Goal: Information Seeking & Learning: Find specific fact

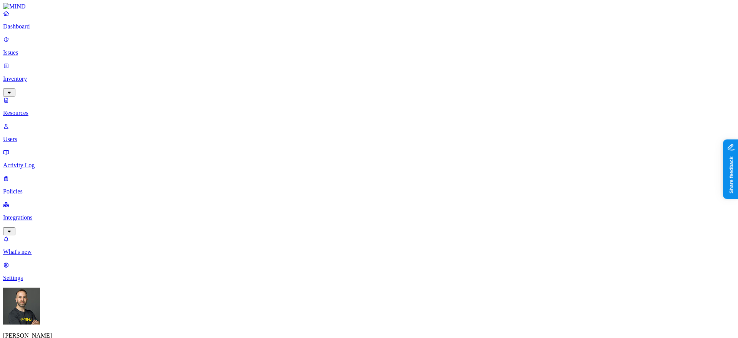
scroll to position [44, 0]
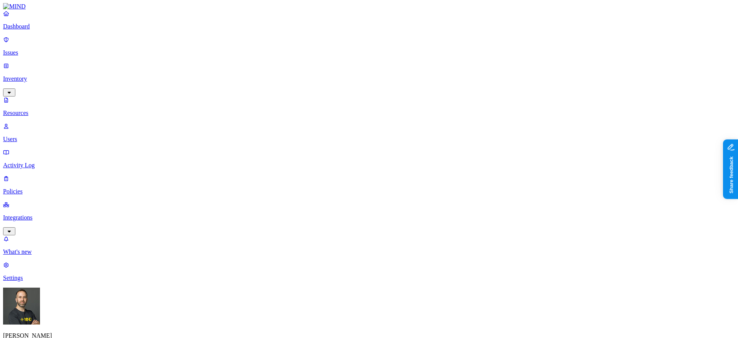
type input "claim"
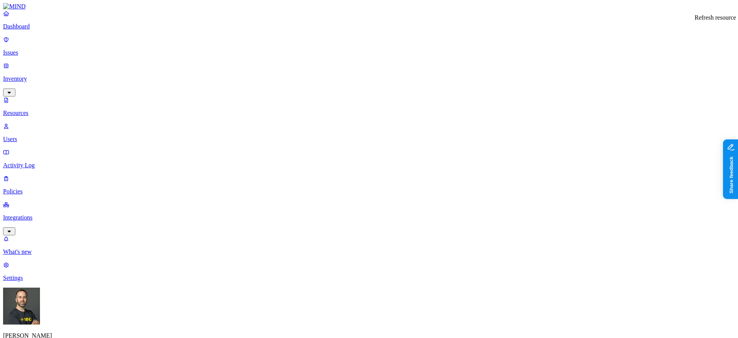
click at [47, 30] on p "Dashboard" at bounding box center [369, 26] width 732 height 7
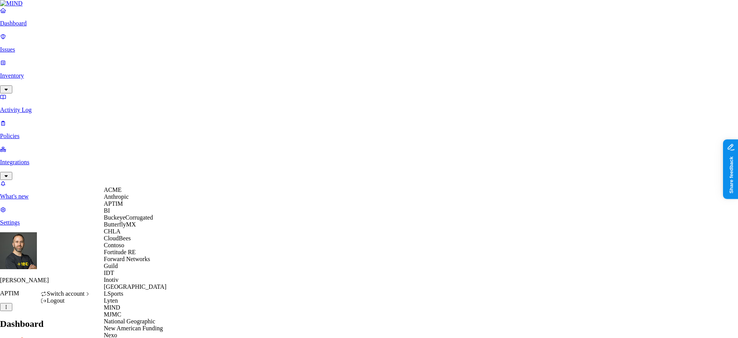
scroll to position [315, 0]
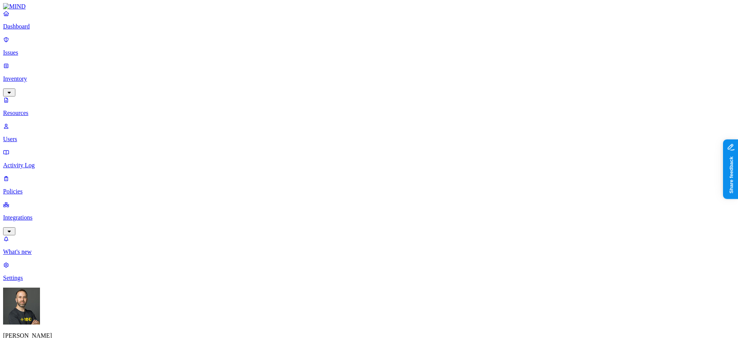
click at [230, 108] on button "button" at bounding box center [233, 109] width 6 height 2
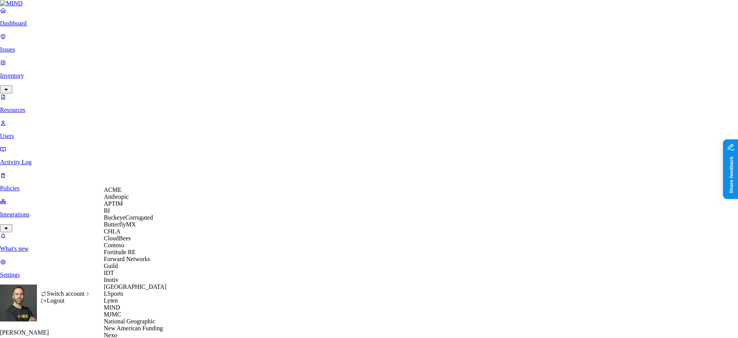
scroll to position [245, 0]
click at [136, 325] on span "New American Funding" at bounding box center [133, 328] width 59 height 7
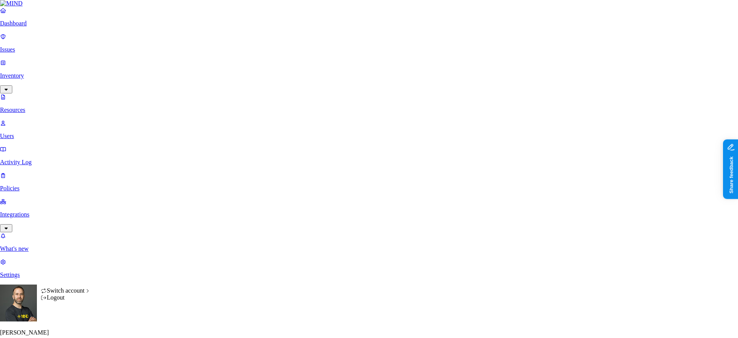
click at [72, 323] on html "Dashboard Issues Inventory Resources Users Activity Log Policies Integrations W…" at bounding box center [369, 283] width 738 height 567
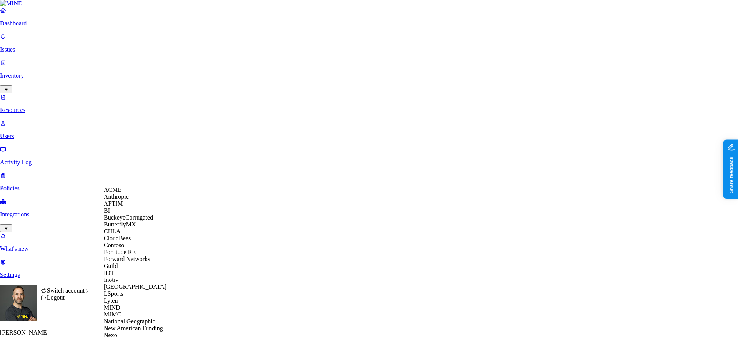
click at [18, 250] on html "Dashboard Issues Inventory Resources Users Activity Log Policies Integrations W…" at bounding box center [369, 283] width 738 height 567
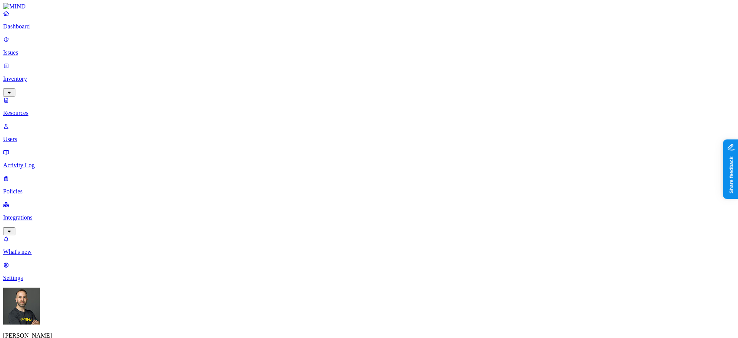
click at [25, 282] on p "Settings" at bounding box center [369, 278] width 732 height 7
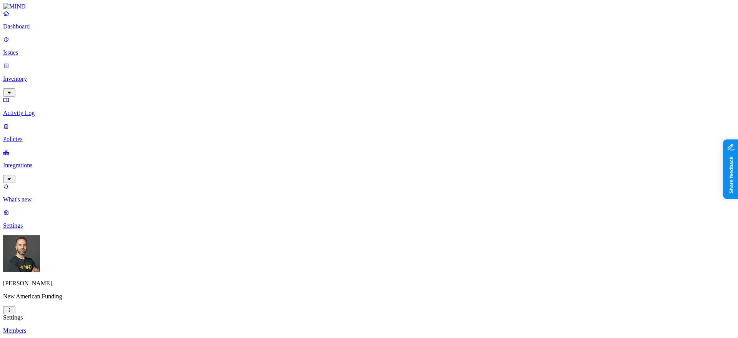
click at [72, 323] on html "Dashboard Issues Inventory Activity Log Policies Integrations What's new 1 Sett…" at bounding box center [369, 278] width 738 height 556
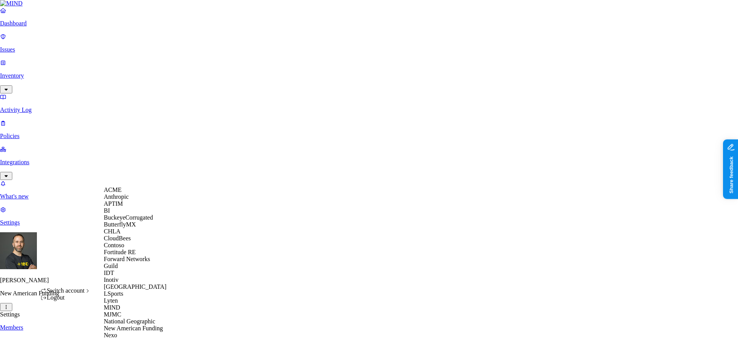
click at [131, 242] on span "CloudBees" at bounding box center [117, 238] width 27 height 7
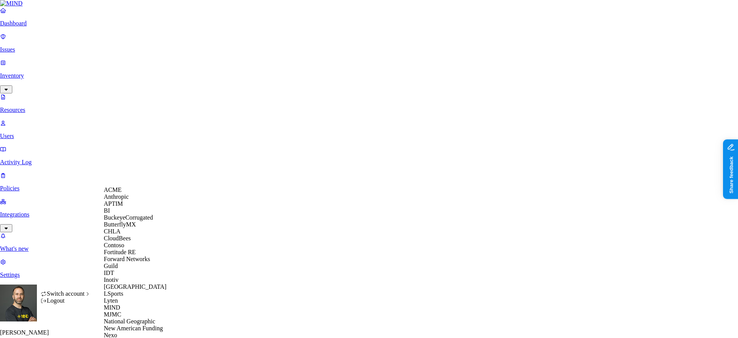
scroll to position [55, 0]
click at [130, 277] on div "IDT" at bounding box center [141, 273] width 75 height 7
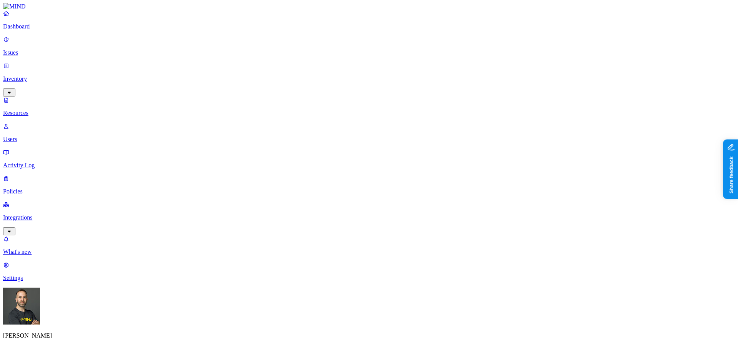
click at [230, 108] on button "button" at bounding box center [233, 109] width 6 height 2
click at [66, 184] on nav "Dashboard Issues Inventory Resources Users Activity Log Policies Integrations W…" at bounding box center [369, 146] width 732 height 272
click at [76, 324] on html "Dashboard Issues Inventory Resources Users Activity Log Policies Integrations W…" at bounding box center [369, 336] width 738 height 672
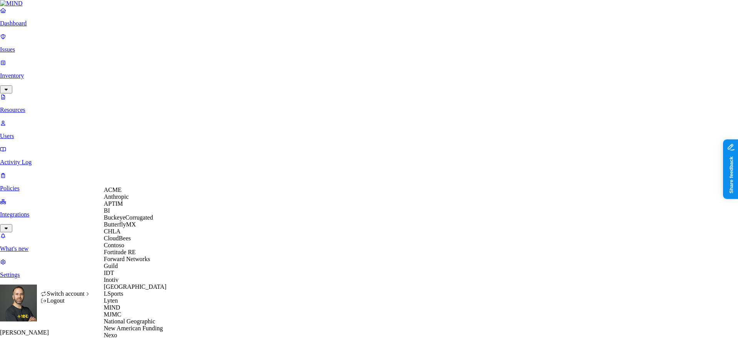
scroll to position [78, 0]
click at [134, 283] on div "Inotiv" at bounding box center [141, 280] width 75 height 7
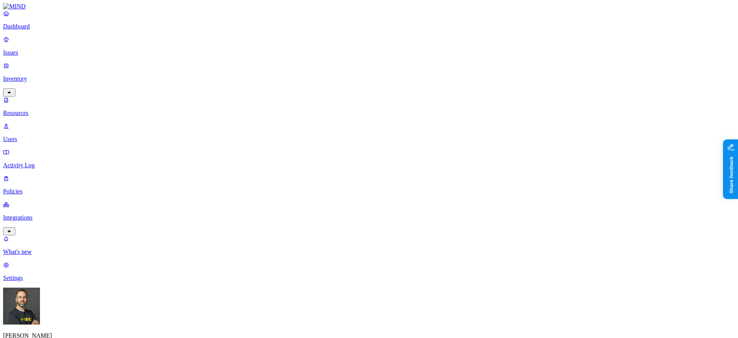
scroll to position [12, 0]
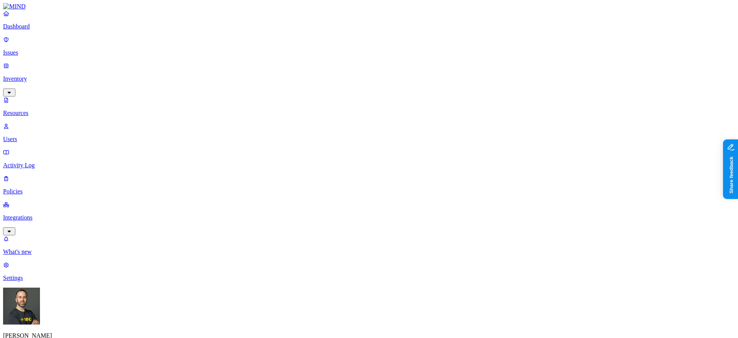
scroll to position [198, 0]
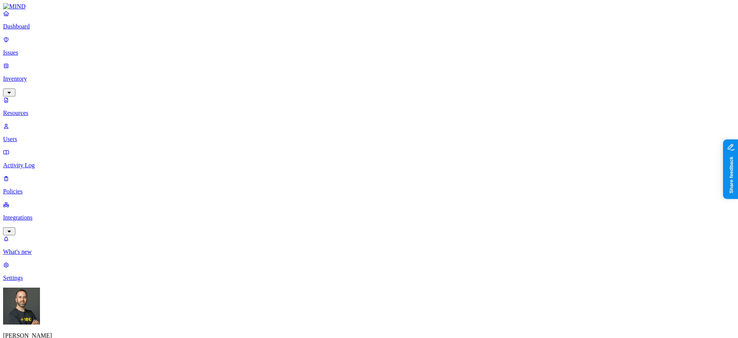
click at [77, 260] on nav "Dashboard Issues Inventory Resources Users Activity Log Policies Integrations W…" at bounding box center [369, 146] width 732 height 272
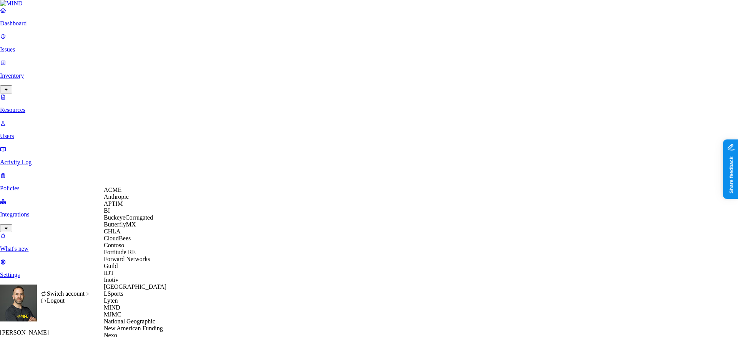
scroll to position [141, 0]
click at [138, 297] on div "Lyten" at bounding box center [141, 300] width 75 height 7
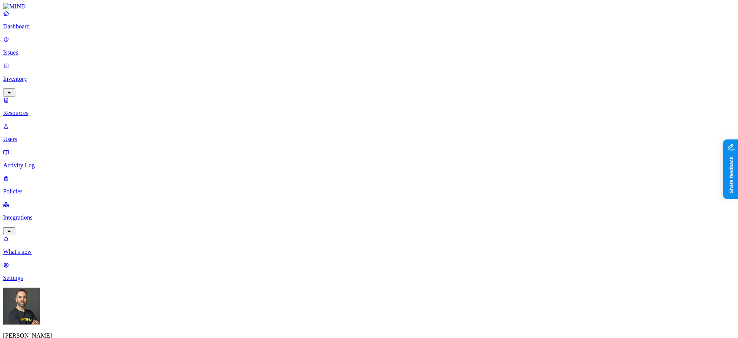
click at [63, 252] on nav "Dashboard Issues Inventory Resources Users Activity Log Policies Integrations W…" at bounding box center [369, 146] width 732 height 272
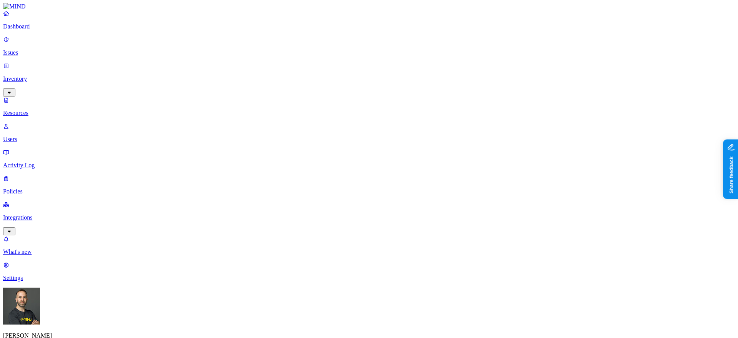
click at [71, 328] on html "Dashboard Issues Inventory Resources Users Activity Log Policies Integrations W…" at bounding box center [369, 264] width 738 height 528
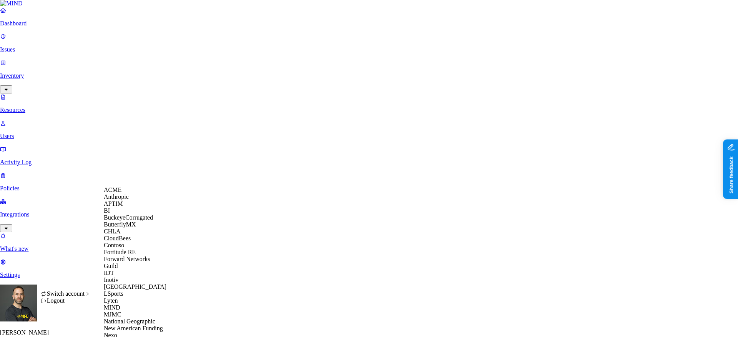
scroll to position [237, 0]
click at [142, 318] on span "National Geographic" at bounding box center [130, 321] width 52 height 7
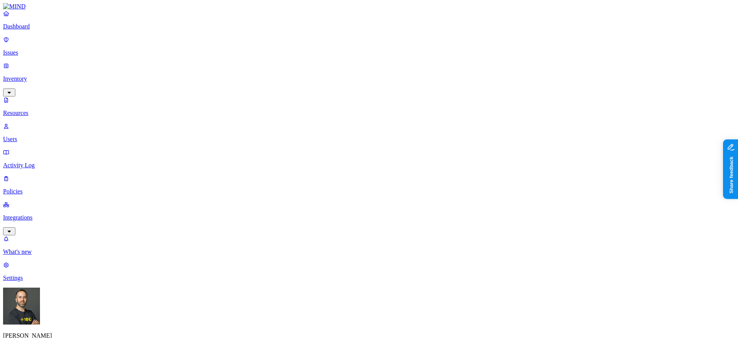
click at [73, 328] on html "Dashboard Issues Inventory Resources Users Activity Log Policies Integrations W…" at bounding box center [369, 259] width 738 height 518
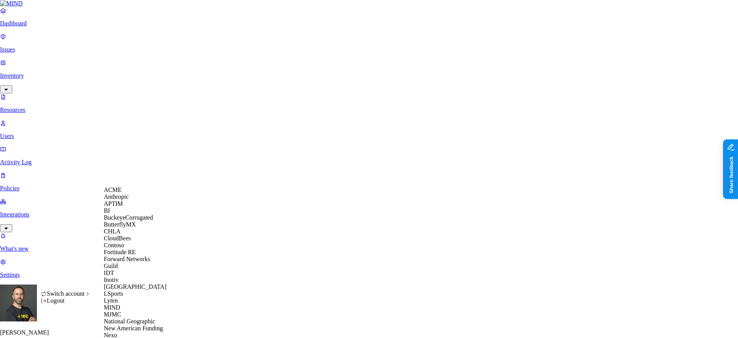
click at [136, 221] on span "BuckeyeCorrugated" at bounding box center [128, 217] width 49 height 7
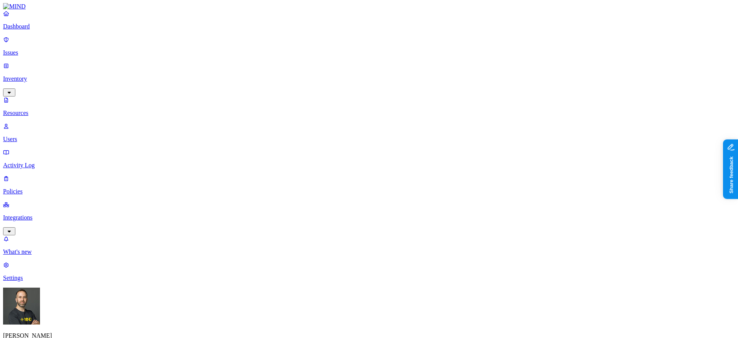
click at [75, 326] on html "Dashboard Issues Inventory Resources Users Activity Log Policies Integrations W…" at bounding box center [369, 263] width 738 height 527
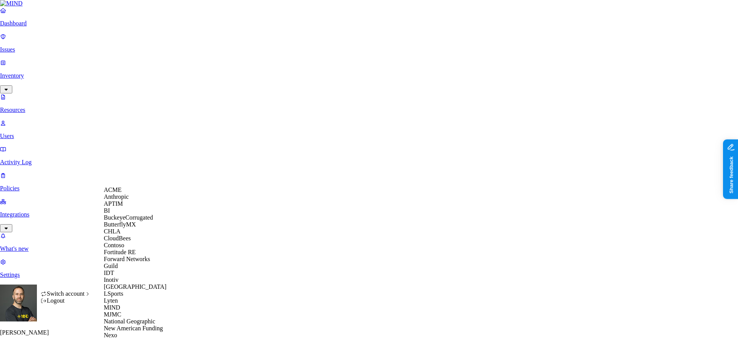
scroll to position [326, 0]
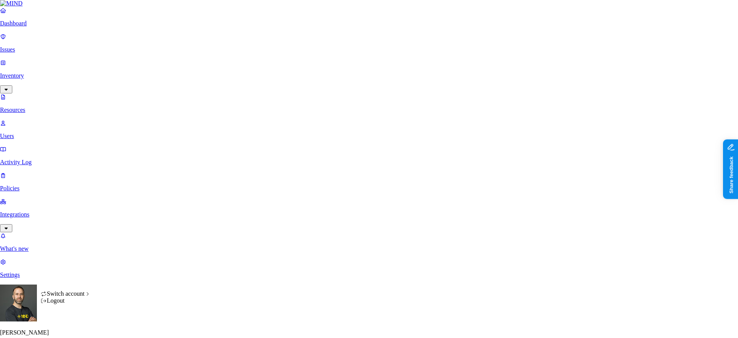
click at [75, 327] on html "Dashboard Issues Inventory Resources Users Activity Log Policies Integrations W…" at bounding box center [369, 264] width 738 height 529
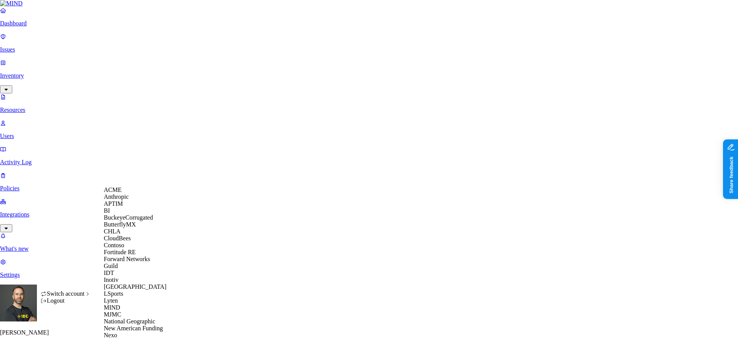
scroll to position [326, 0]
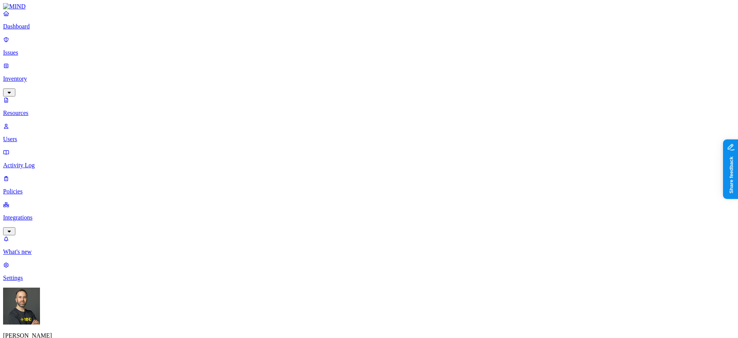
click at [76, 327] on html "Dashboard Issues Inventory Resources Users Activity Log Policies Integrations W…" at bounding box center [369, 266] width 738 height 532
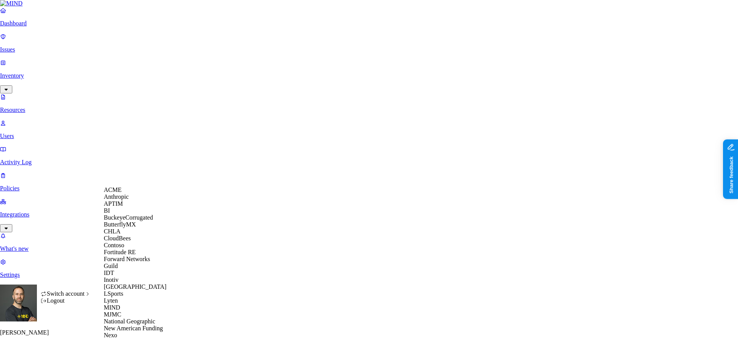
scroll to position [326, 0]
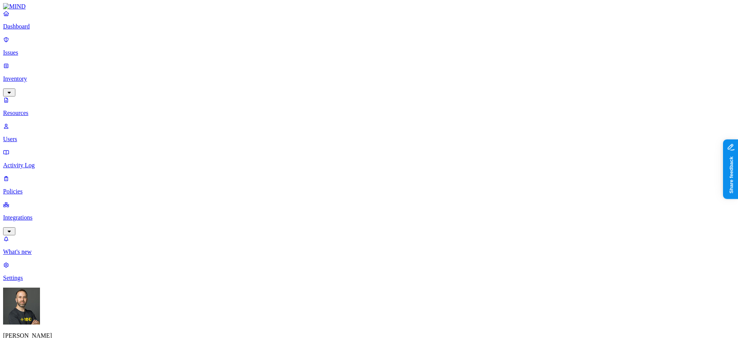
click at [55, 30] on p "Dashboard" at bounding box center [369, 26] width 732 height 7
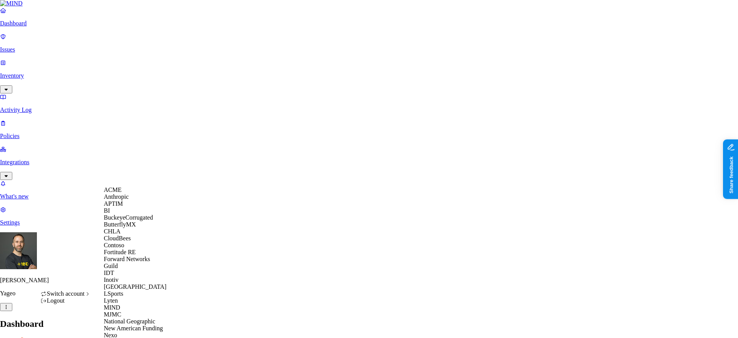
click at [135, 242] on div "CloudBees" at bounding box center [141, 238] width 75 height 7
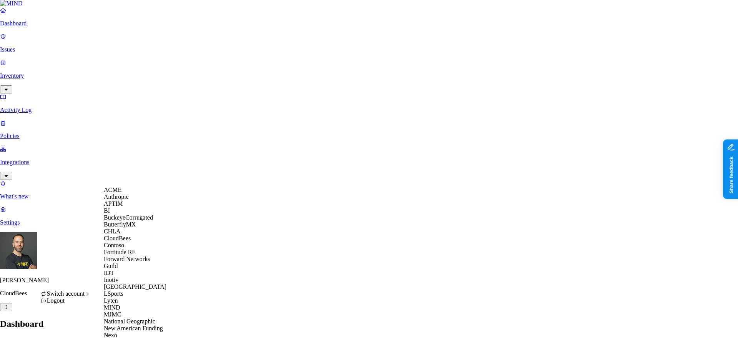
scroll to position [313, 0]
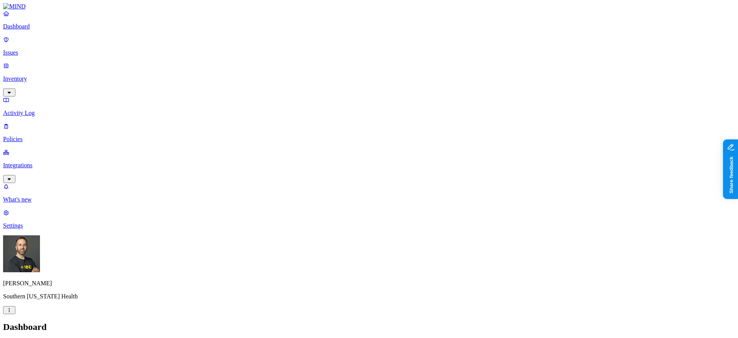
click at [40, 75] on p "Inventory" at bounding box center [369, 78] width 732 height 7
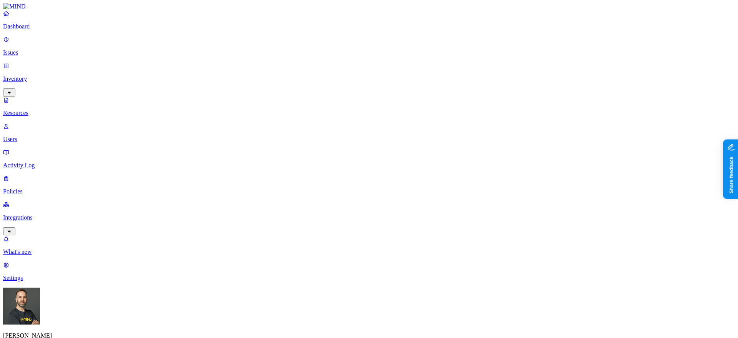
type input "claim"
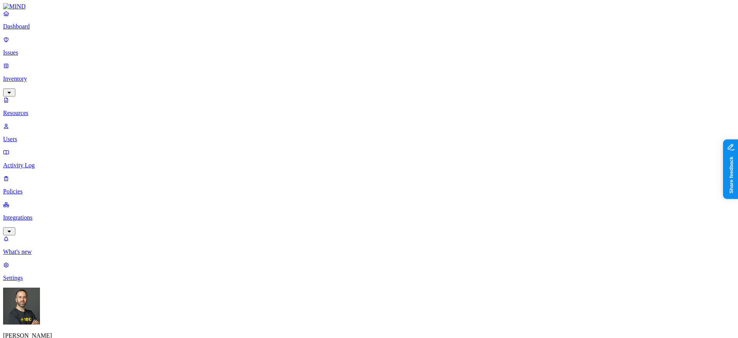
type input "837"
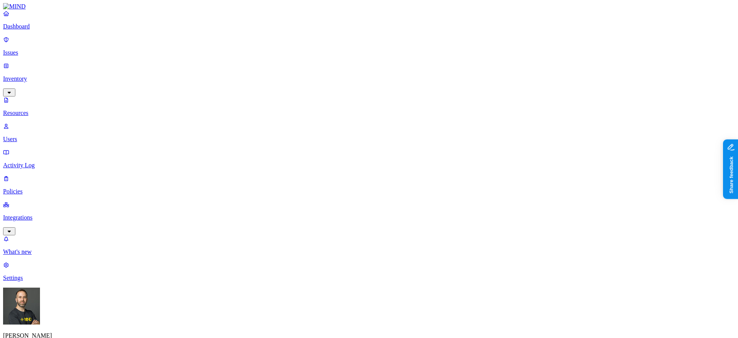
scroll to position [26, 0]
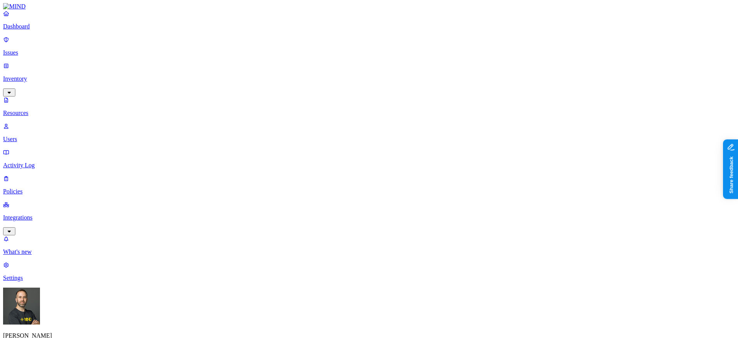
scroll to position [15, 0]
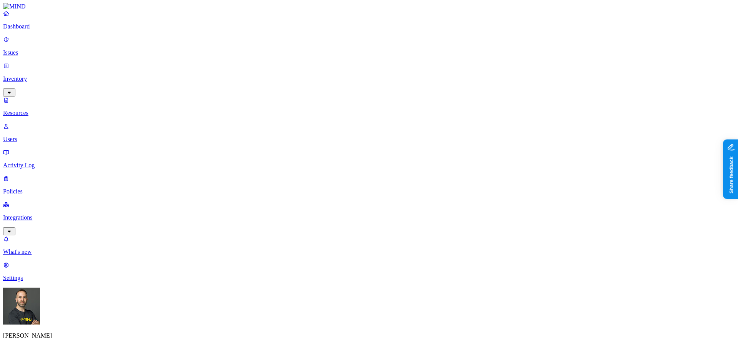
scroll to position [15, 0]
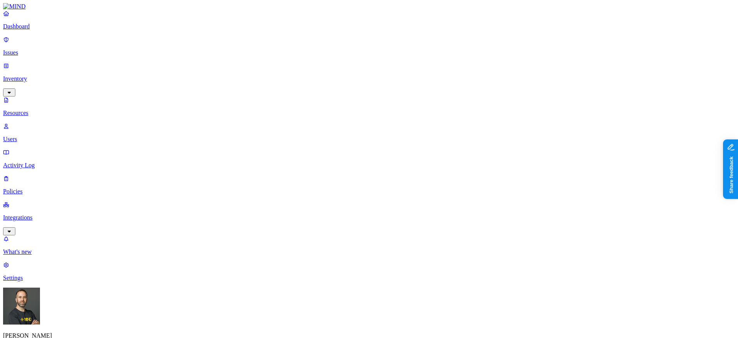
type input "271"
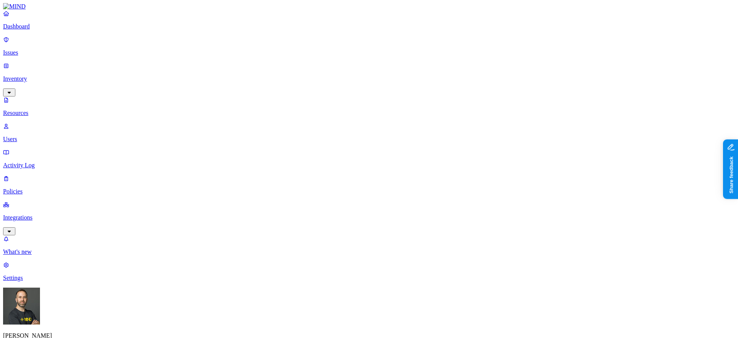
type input "834"
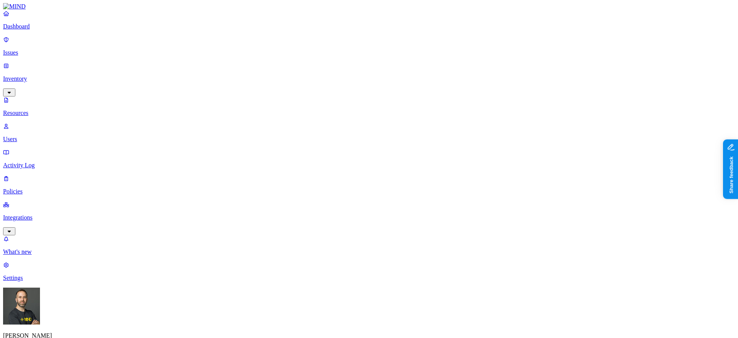
scroll to position [14, 0]
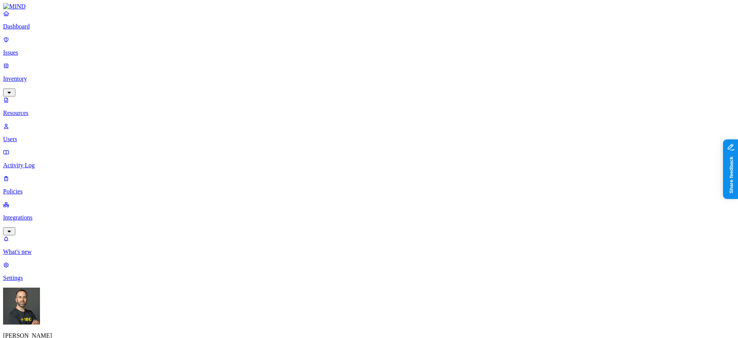
scroll to position [14, 0]
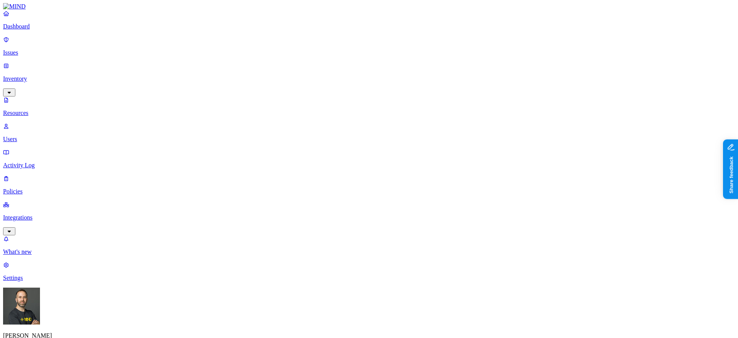
type input "837"
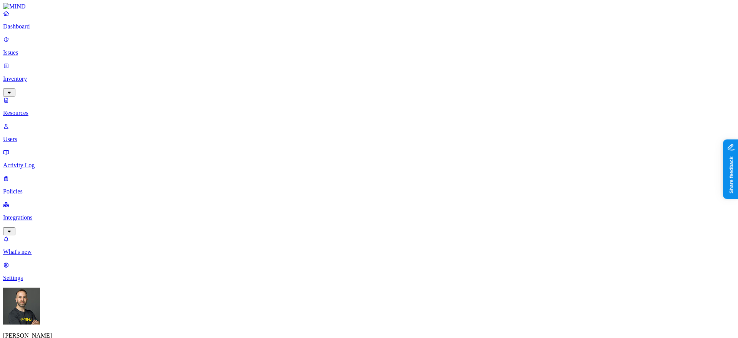
click at [55, 30] on p "Dashboard" at bounding box center [369, 26] width 732 height 7
